Goal: Transaction & Acquisition: Purchase product/service

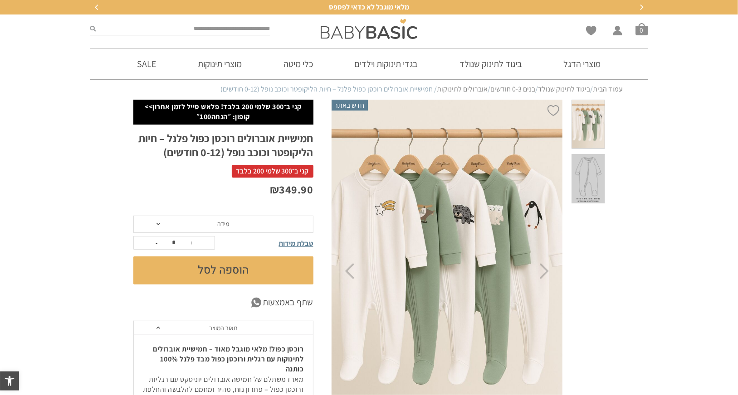
click at [157, 224] on span at bounding box center [158, 224] width 4 height 2
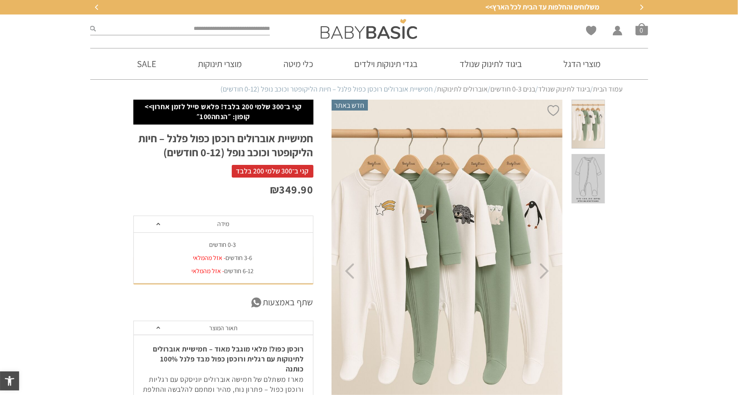
click at [229, 246] on div "0-3 חודשים" at bounding box center [223, 245] width 180 height 8
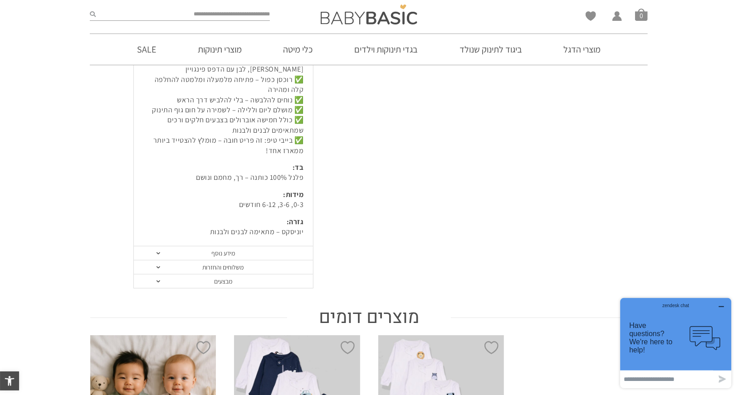
scroll to position [454, 0]
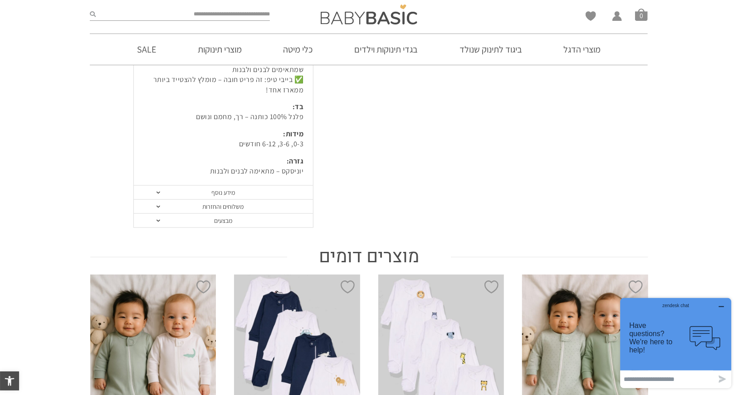
click at [239, 192] on link "מידע נוסף" at bounding box center [223, 193] width 179 height 14
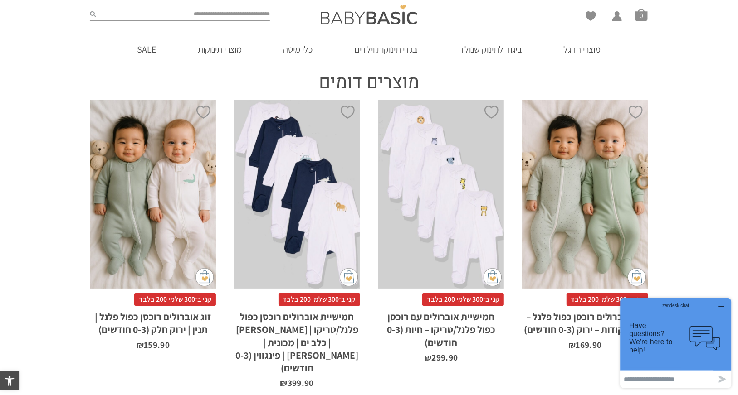
click at [693, 254] on section "מוצרים דומים הוספה ל-Wishlist x הוספה לסל קני ב־300 שלמי 200 בלבד זוג אוברולים …" at bounding box center [369, 230] width 738 height 326
click at [719, 309] on icon "button" at bounding box center [720, 306] width 7 height 7
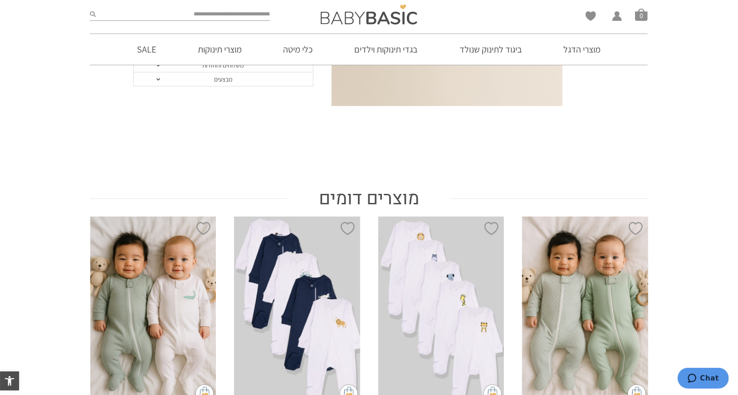
scroll to position [272, 0]
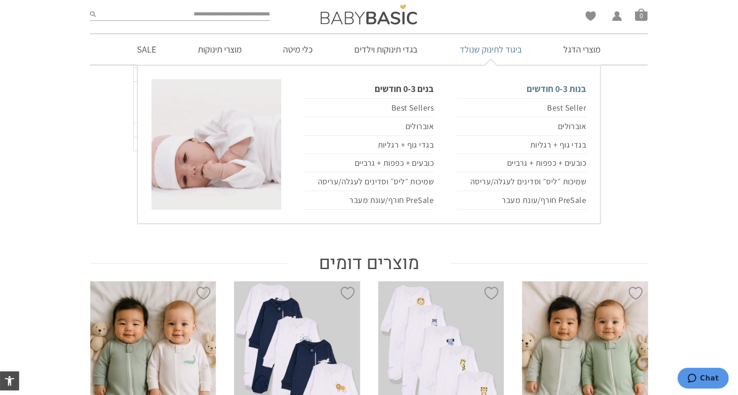
click at [539, 87] on link "בנות 0-3 חודשים" at bounding box center [521, 88] width 130 height 19
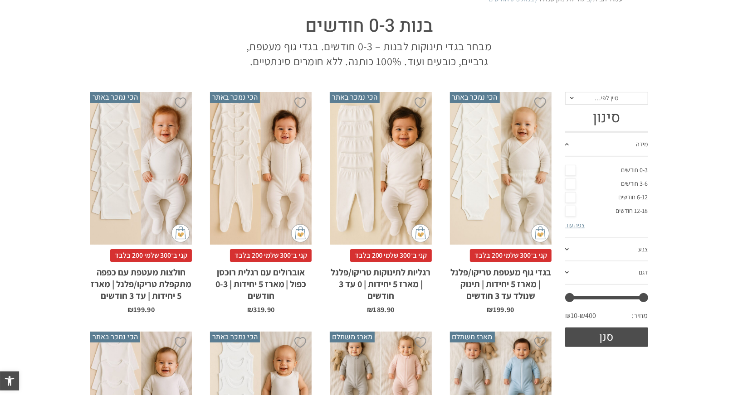
click at [505, 203] on div "x בחירת סוג בד טריקו (עונת מעבר/קיץ) פלנל (חורף)" at bounding box center [501, 168] width 102 height 153
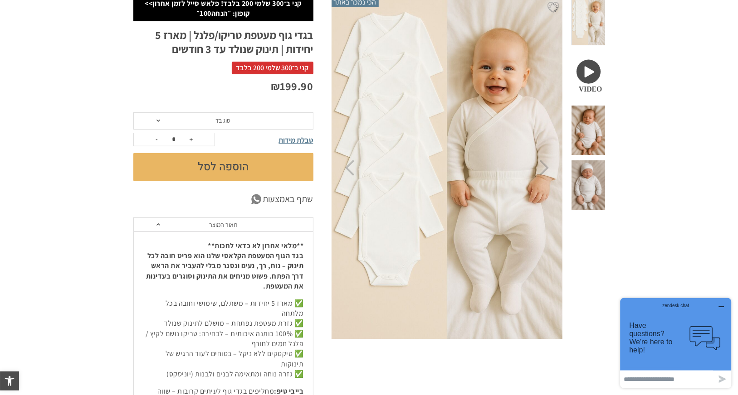
scroll to position [45, 0]
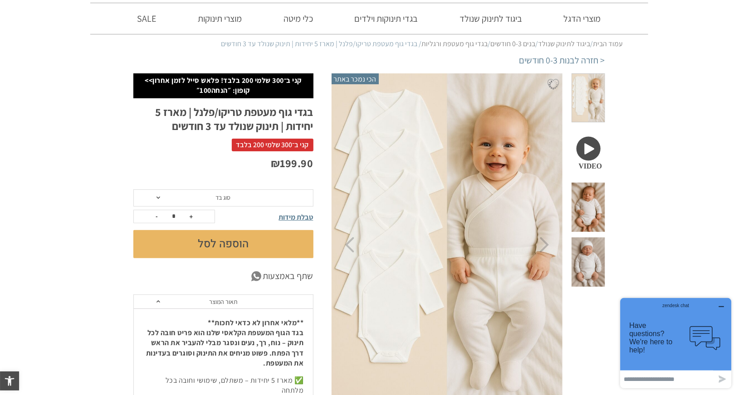
click at [157, 199] on span "סוג בד" at bounding box center [223, 198] width 180 height 17
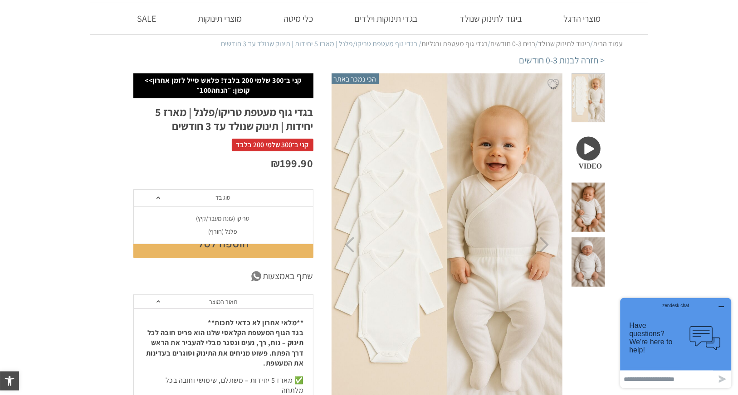
click at [224, 233] on div "פלנל (חורף)" at bounding box center [223, 232] width 180 height 8
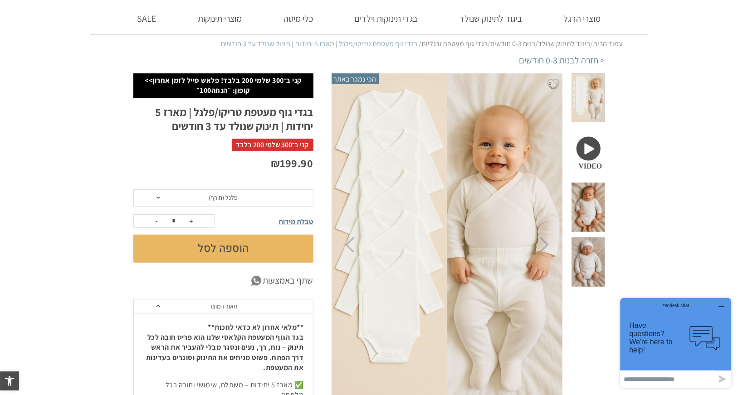
click at [228, 249] on button "הוספה לסל" at bounding box center [223, 249] width 180 height 28
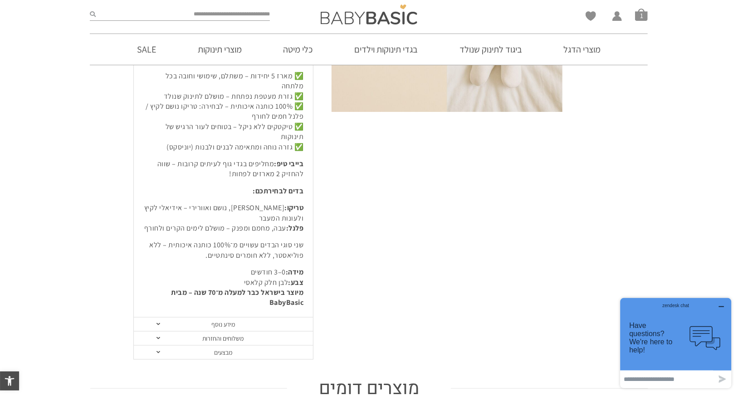
scroll to position [363, 0]
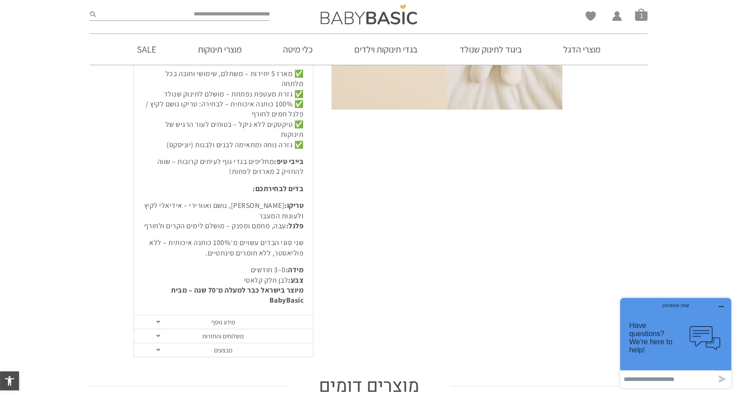
click at [220, 316] on link "מידע נוסף" at bounding box center [223, 323] width 179 height 14
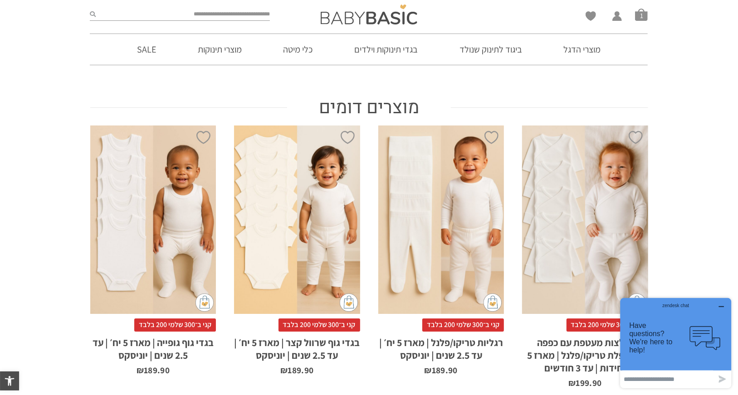
scroll to position [454, 0]
click at [724, 306] on icon "button" at bounding box center [720, 306] width 7 height 7
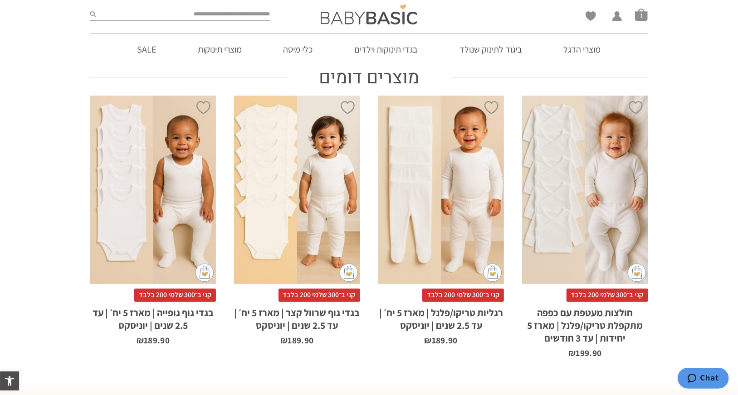
scroll to position [499, 0]
